Goal: Browse casually: Explore the website without a specific task or goal

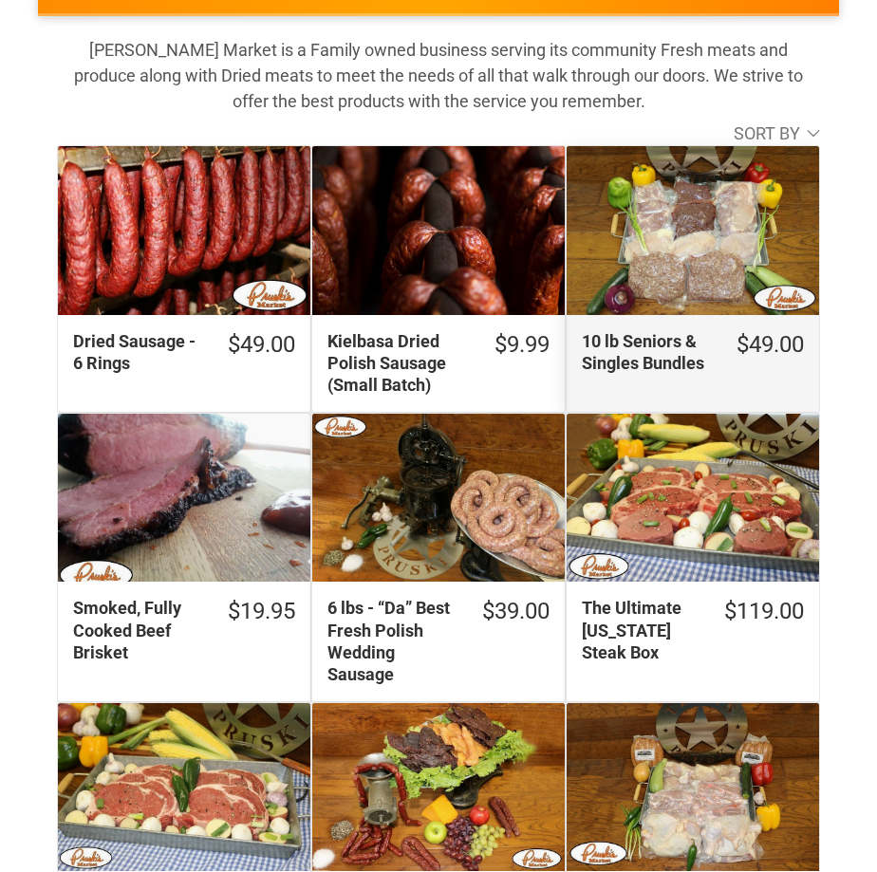
scroll to position [380, 0]
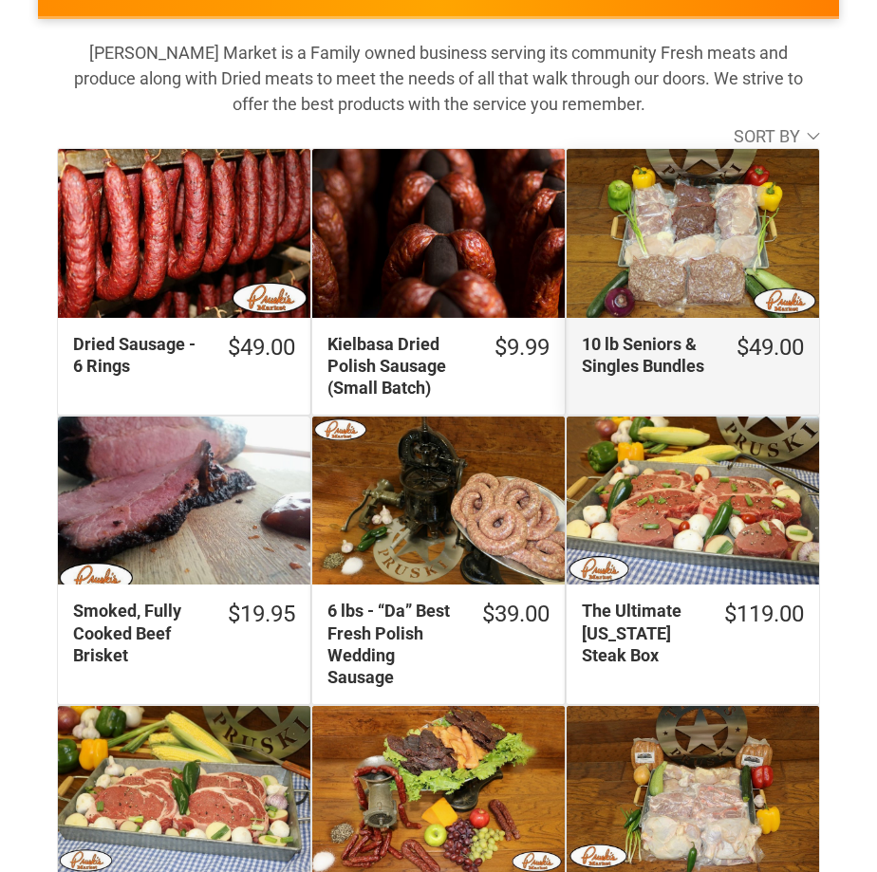
click at [683, 232] on div "10 lb Seniors & Singles Bundles" at bounding box center [693, 233] width 253 height 168
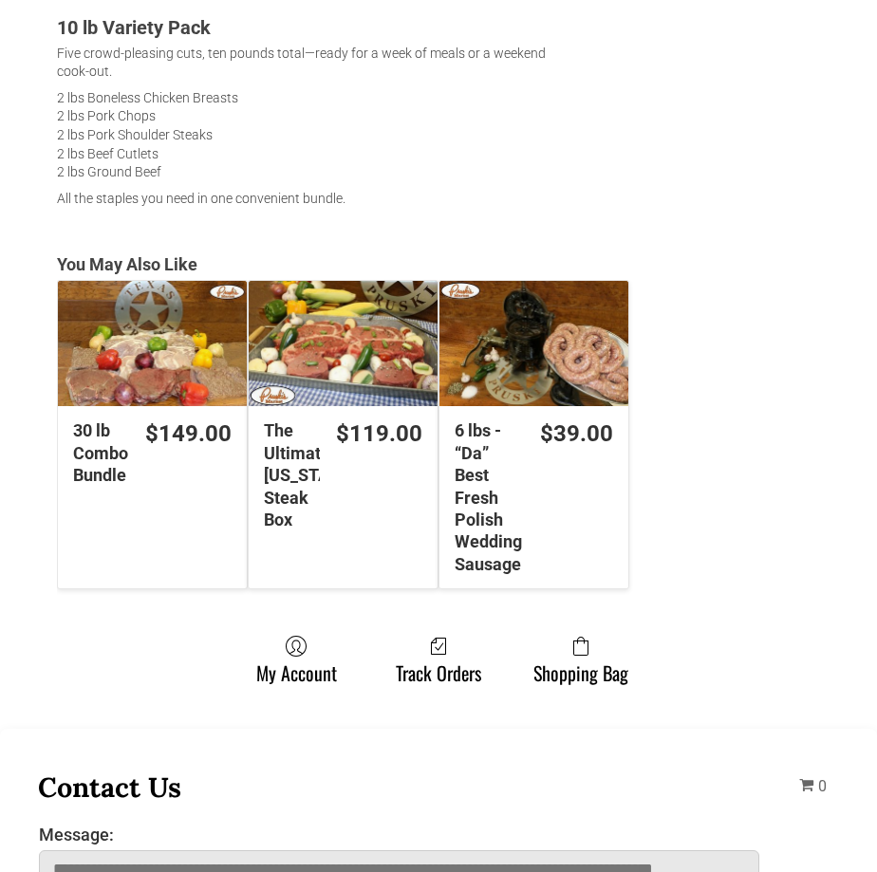
scroll to position [854, 0]
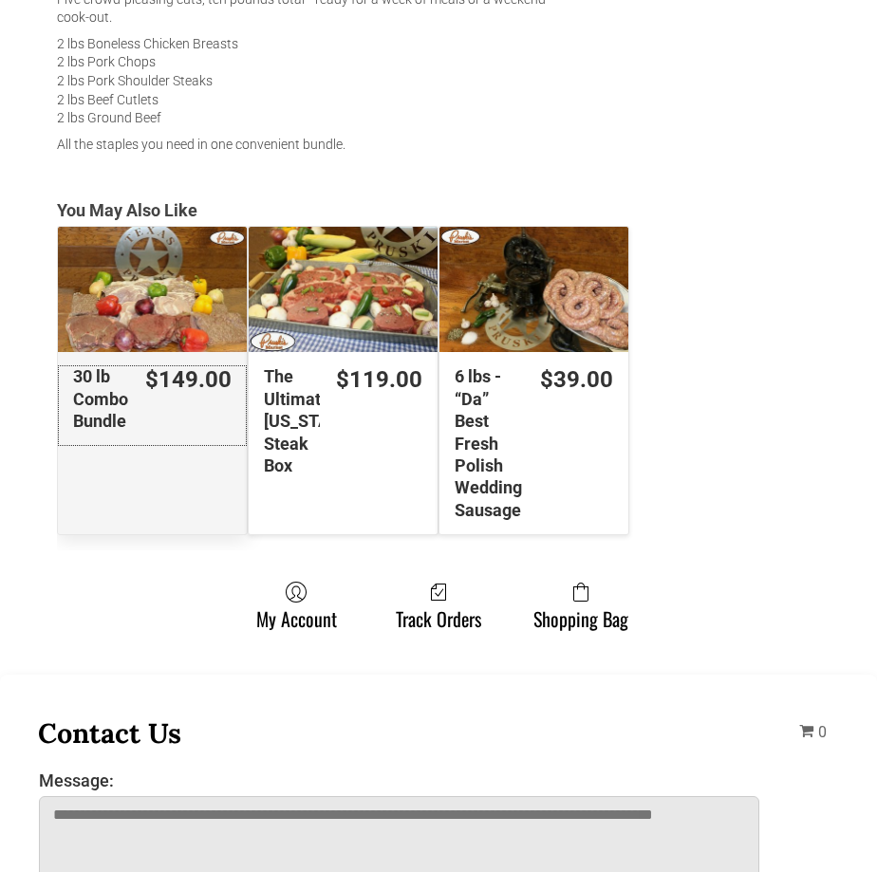
click at [105, 406] on div "30 lb Combo Bundle" at bounding box center [101, 398] width 56 height 66
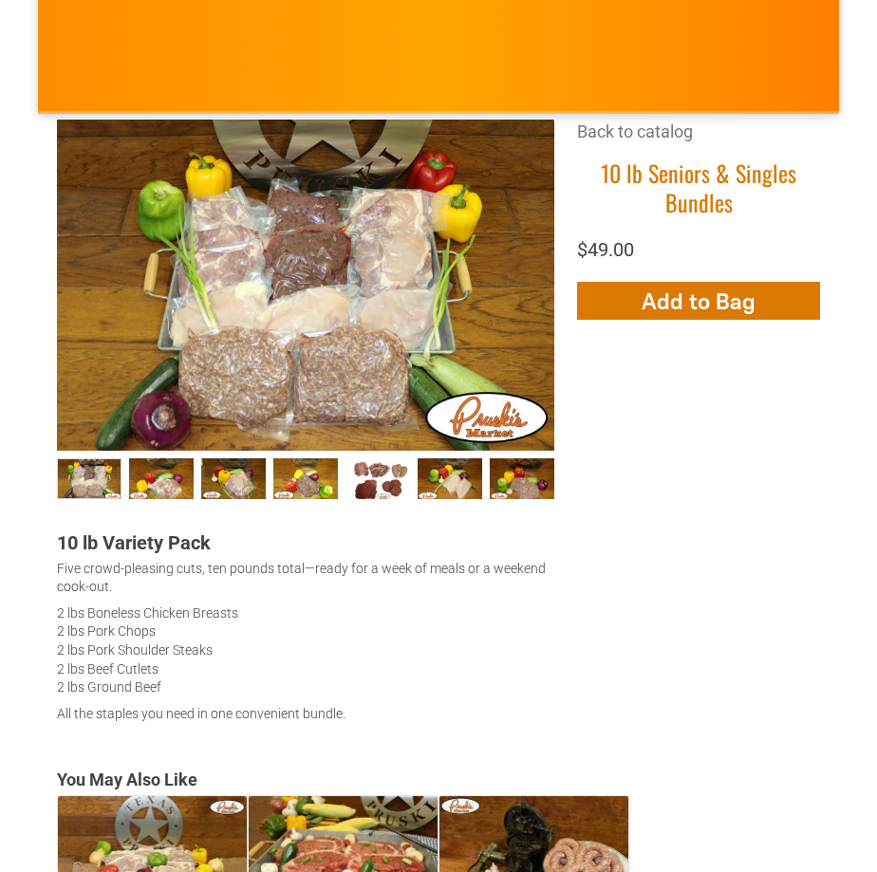
scroll to position [190, 0]
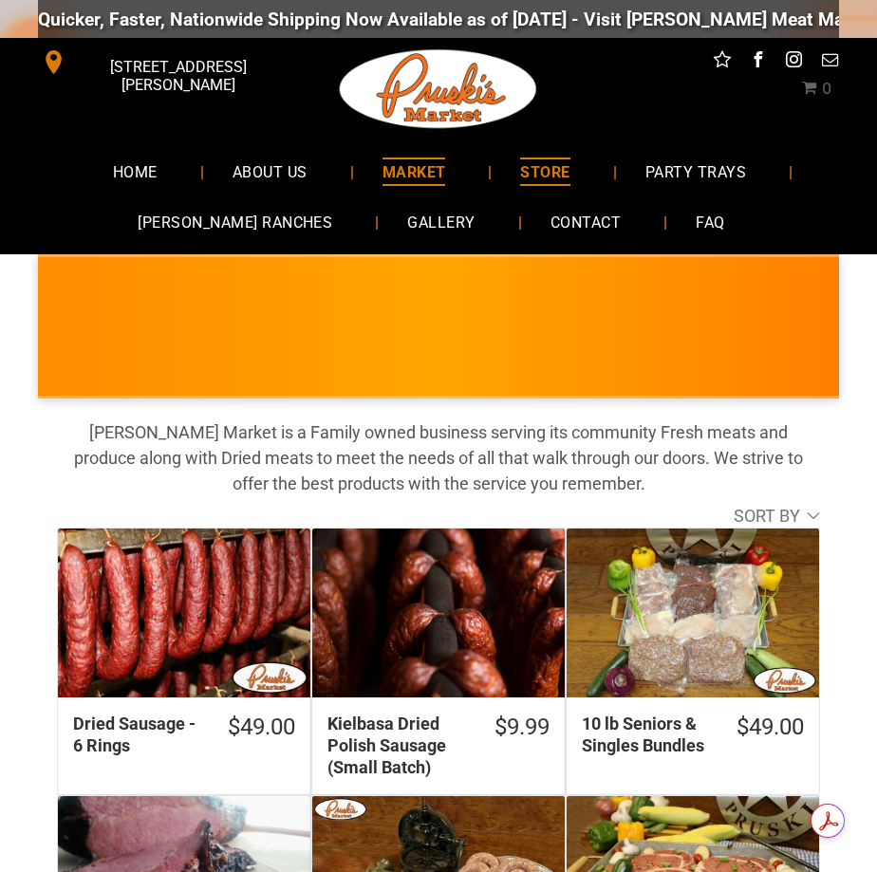
click at [432, 164] on span "MARKET" at bounding box center [415, 172] width 64 height 28
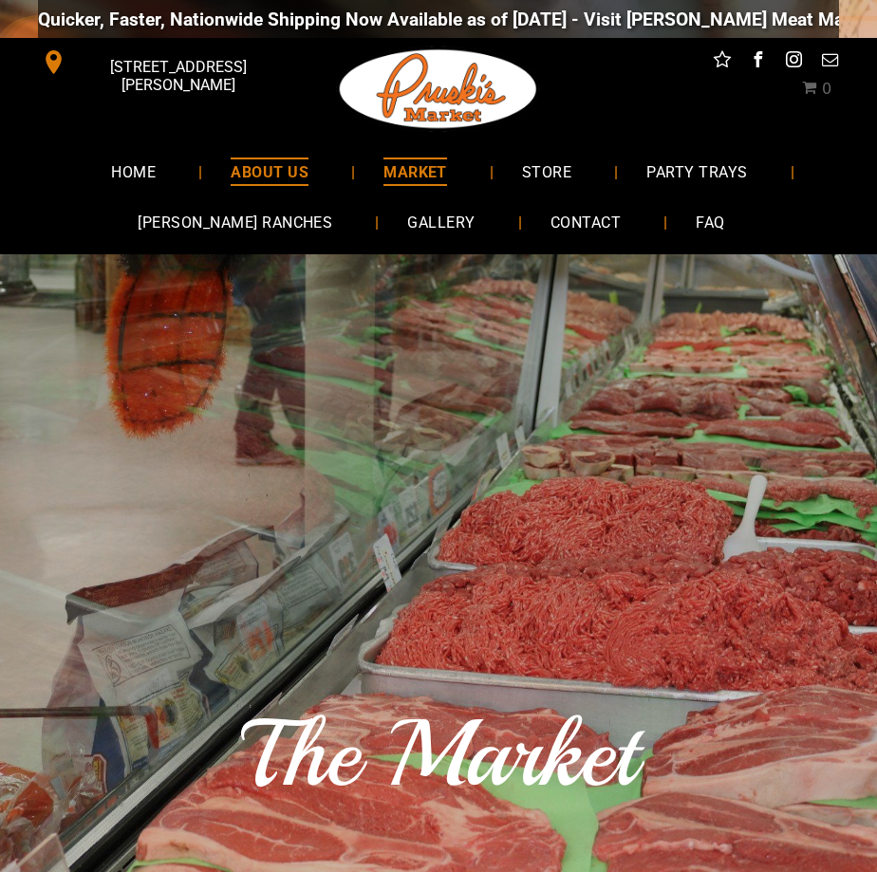
click at [277, 165] on span "ABOUT US" at bounding box center [270, 172] width 78 height 28
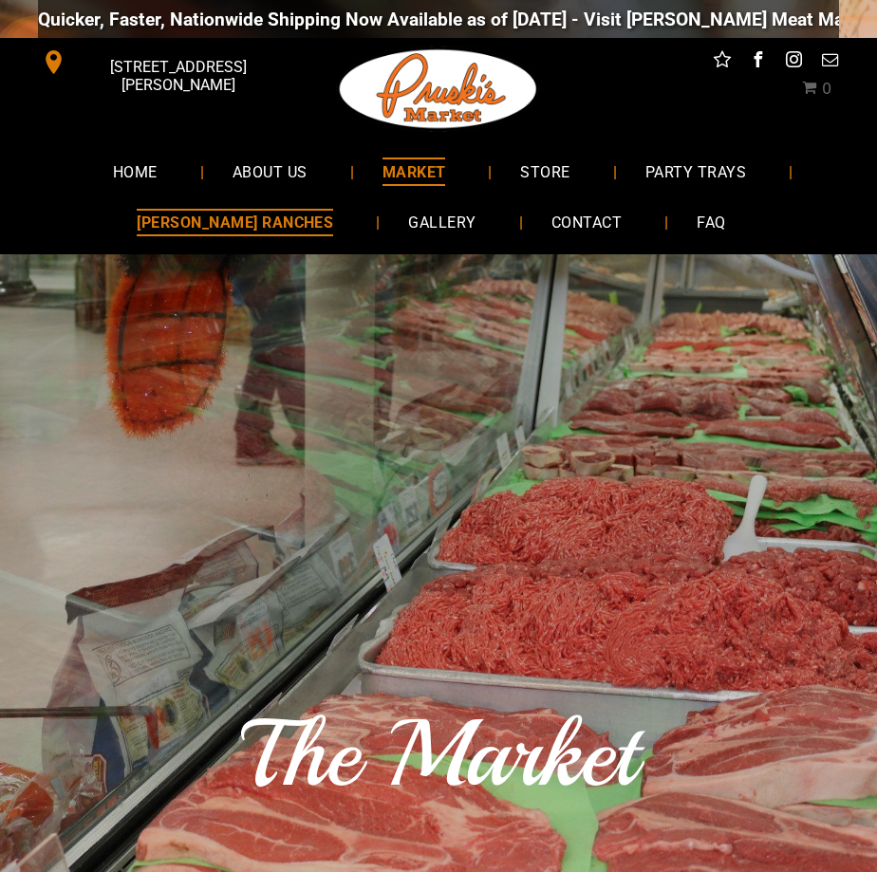
click at [249, 223] on span "[PERSON_NAME] RANCHES" at bounding box center [235, 223] width 197 height 28
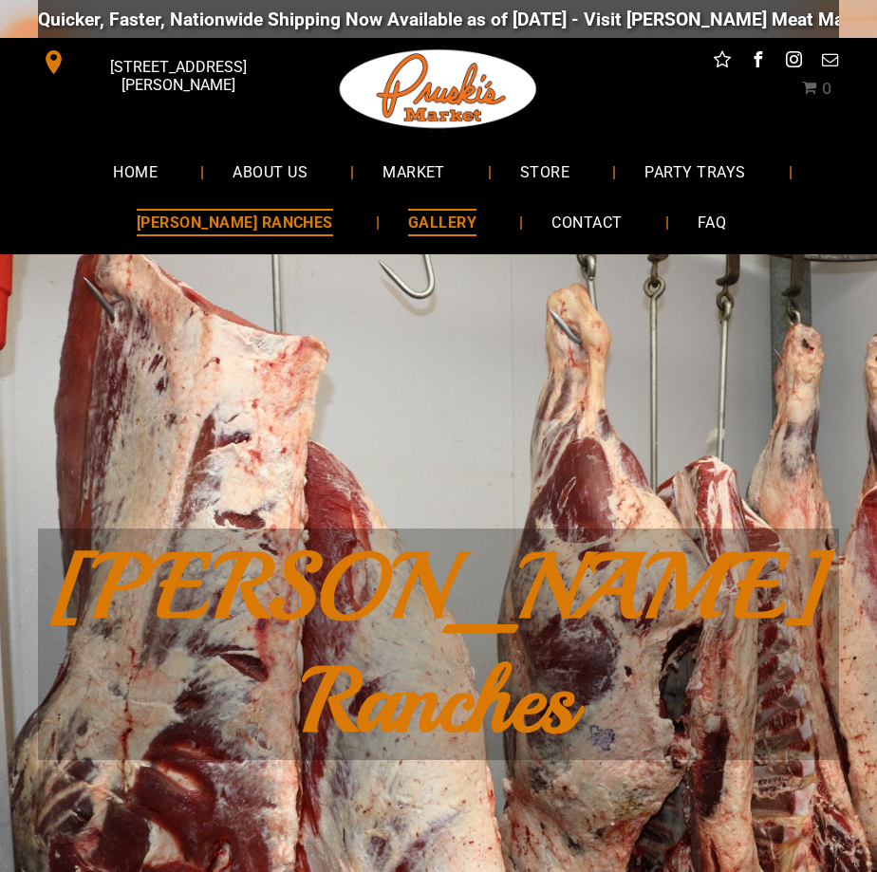
click at [410, 214] on span "GALLERY" at bounding box center [442, 223] width 68 height 28
